Goal: Navigation & Orientation: Understand site structure

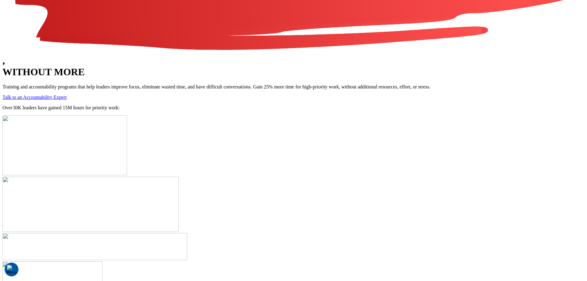
scroll to position [575, 0]
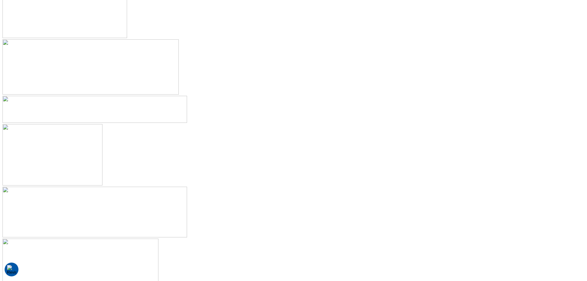
drag, startPoint x: 444, startPoint y: 92, endPoint x: 261, endPoint y: 92, distance: 183.6
drag, startPoint x: 415, startPoint y: 117, endPoint x: 187, endPoint y: 126, distance: 227.8
drag, startPoint x: 413, startPoint y: 114, endPoint x: 186, endPoint y: 125, distance: 226.9
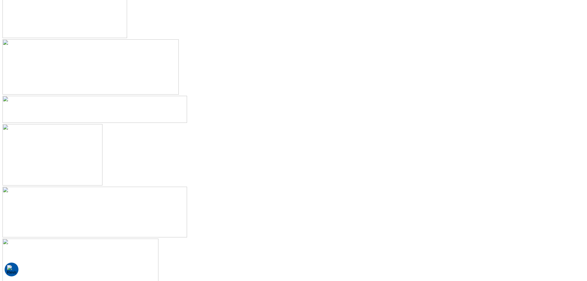
drag, startPoint x: 374, startPoint y: 101, endPoint x: 164, endPoint y: 109, distance: 210.8
drag, startPoint x: 364, startPoint y: 96, endPoint x: 180, endPoint y: 99, distance: 184.3
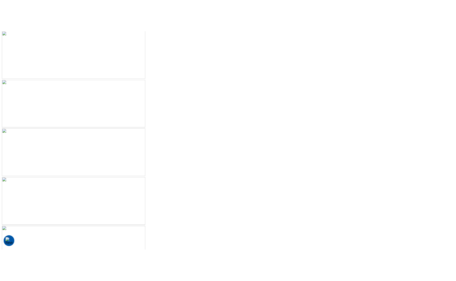
scroll to position [0, 0]
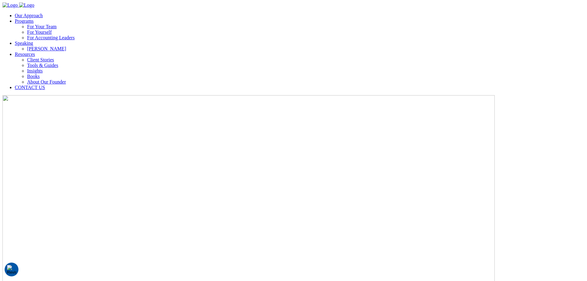
drag, startPoint x: 418, startPoint y: 107, endPoint x: 375, endPoint y: 21, distance: 96.1
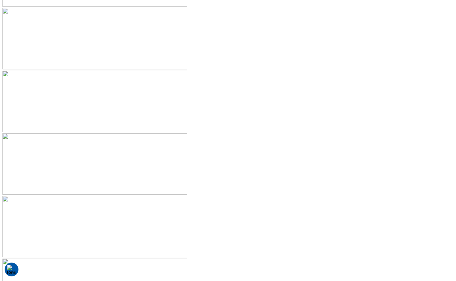
scroll to position [725, 0]
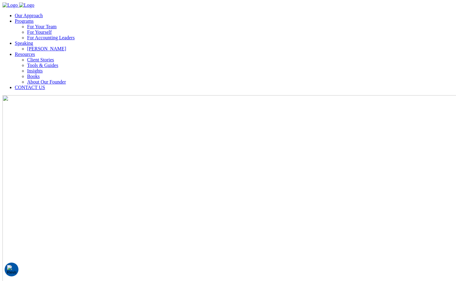
click at [43, 13] on link "Our Approach" at bounding box center [29, 15] width 28 height 5
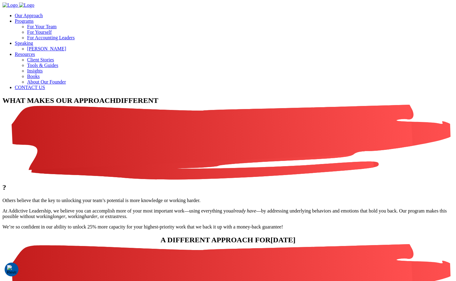
click at [57, 28] on link "For Your Team" at bounding box center [42, 26] width 30 height 5
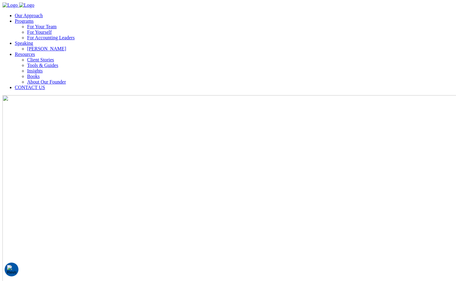
click at [331, 46] on li "[PERSON_NAME]" at bounding box center [240, 49] width 426 height 6
click at [66, 46] on link "[PERSON_NAME]" at bounding box center [46, 48] width 39 height 5
click at [361, 57] on li "Client Stories" at bounding box center [240, 60] width 426 height 6
click at [54, 57] on link "Client Stories" at bounding box center [40, 59] width 27 height 5
click at [29, 8] on img "Company Logo" at bounding box center [26, 5] width 15 height 6
